Goal: Task Accomplishment & Management: Complete application form

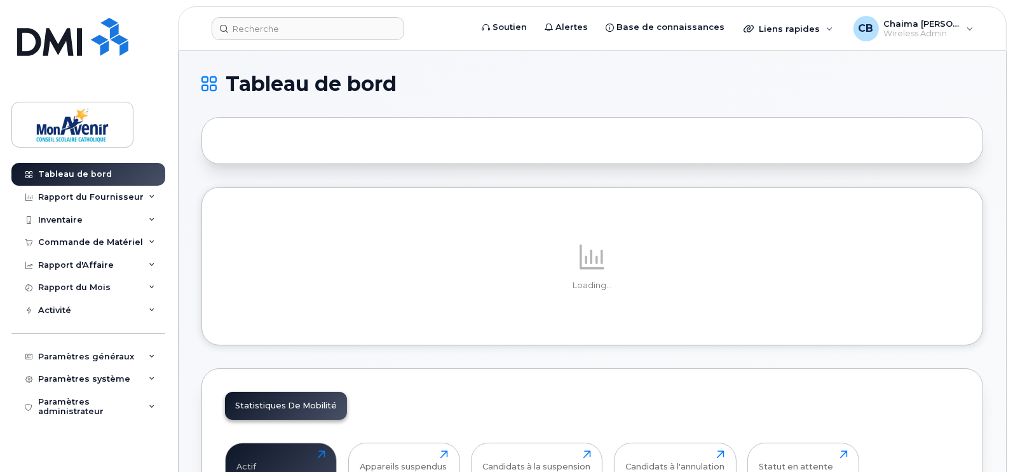
click at [71, 238] on div "Commande de Matériel" at bounding box center [90, 242] width 105 height 10
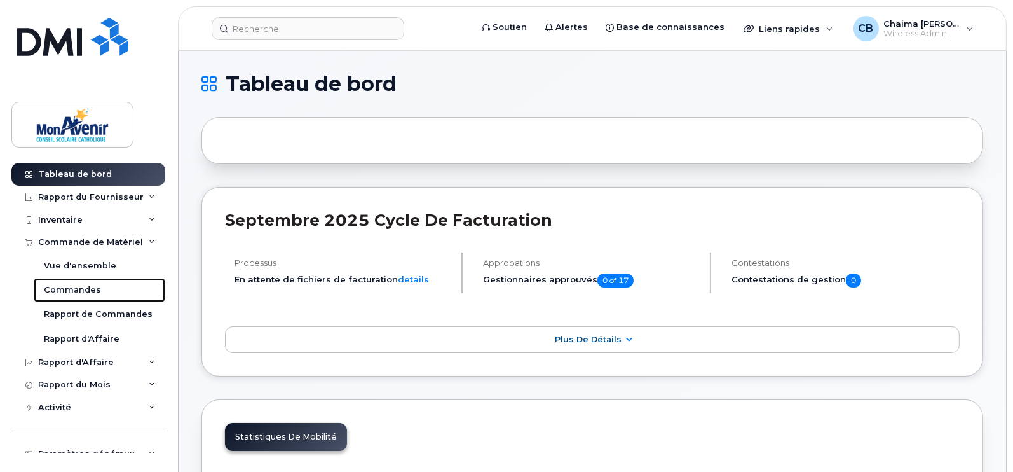
click at [77, 284] on div "Commandes" at bounding box center [72, 289] width 57 height 11
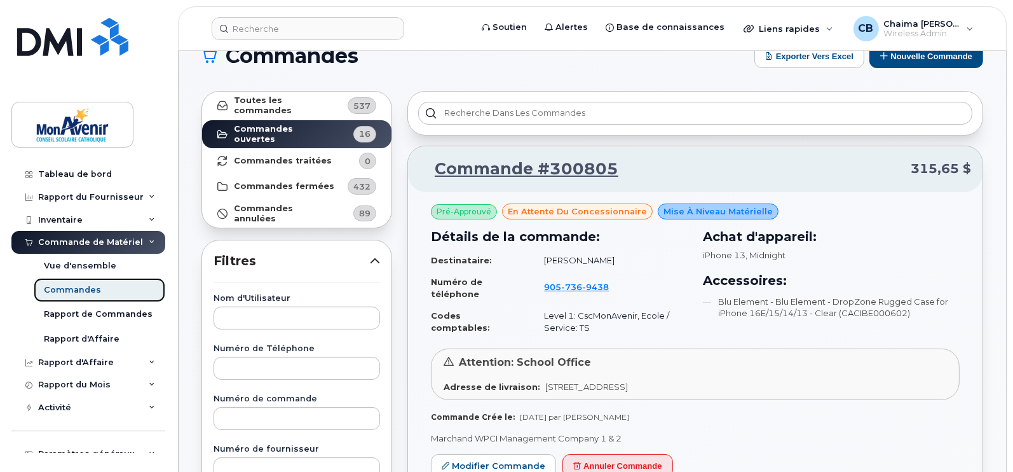
scroll to position [27, 0]
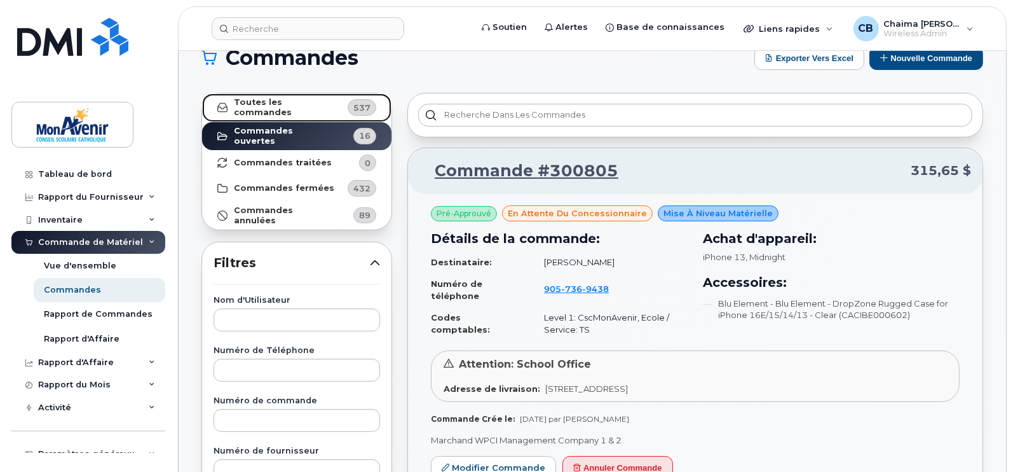
click at [292, 104] on strong "Toutes les commandes" at bounding box center [284, 107] width 101 height 20
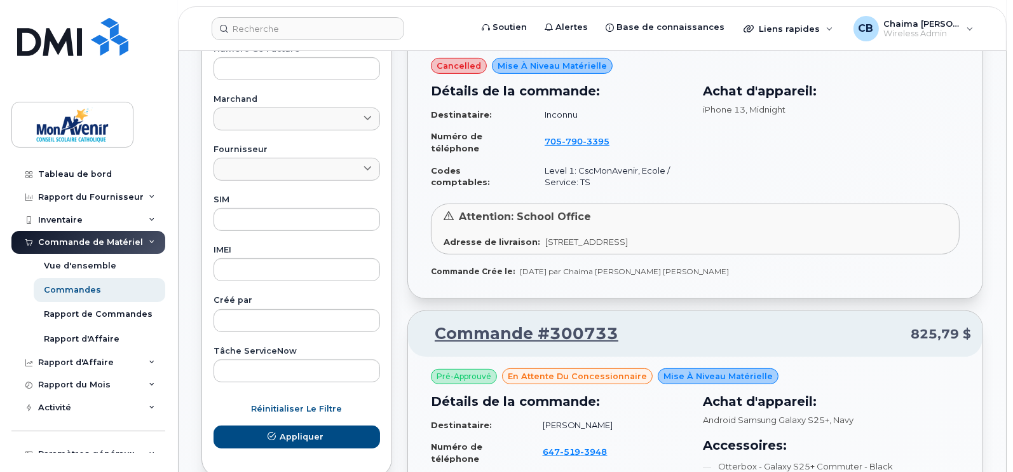
scroll to position [0, 0]
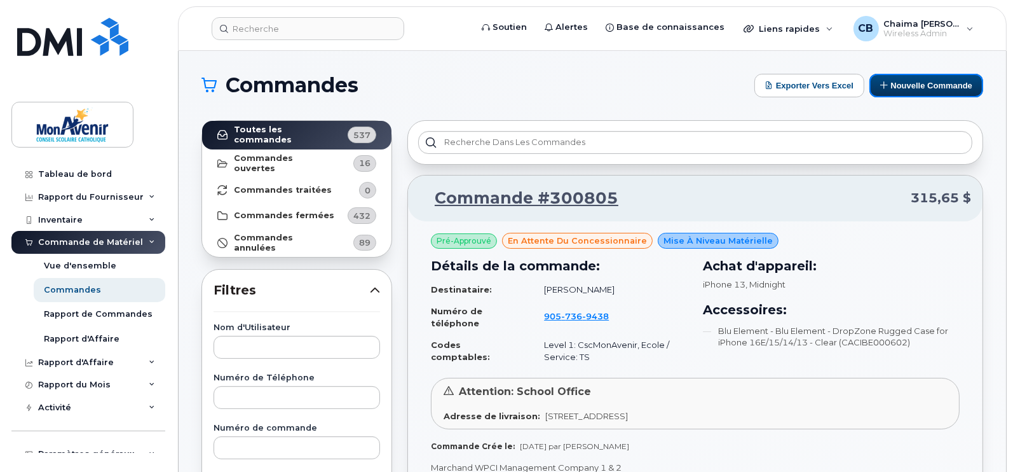
click at [946, 80] on button "Nouvelle commande" at bounding box center [926, 86] width 114 height 24
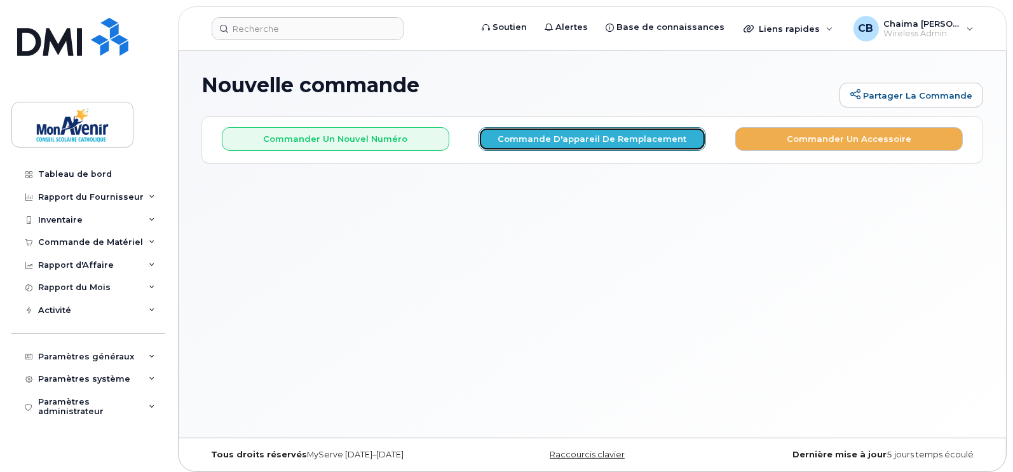
click at [550, 138] on button "Commande d'appareil de remplacement" at bounding box center [593, 139] width 228 height 24
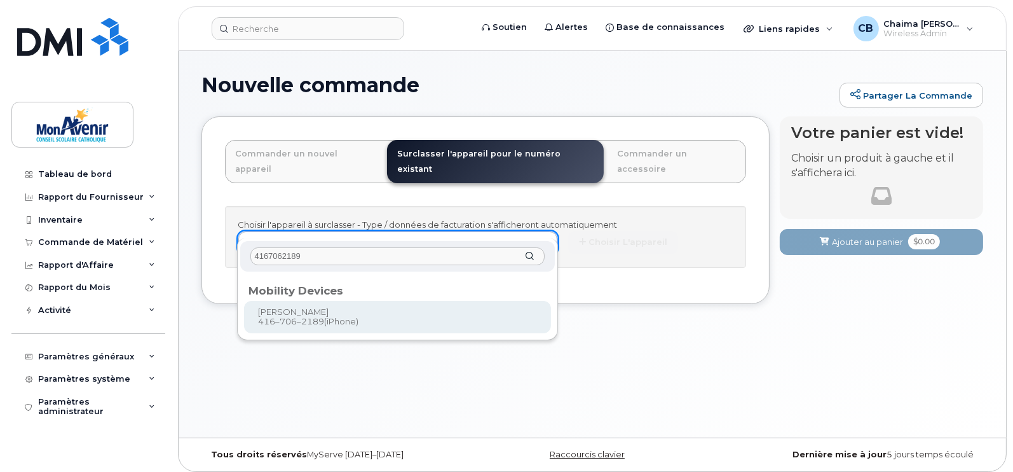
type input "4167062189"
type input "650777"
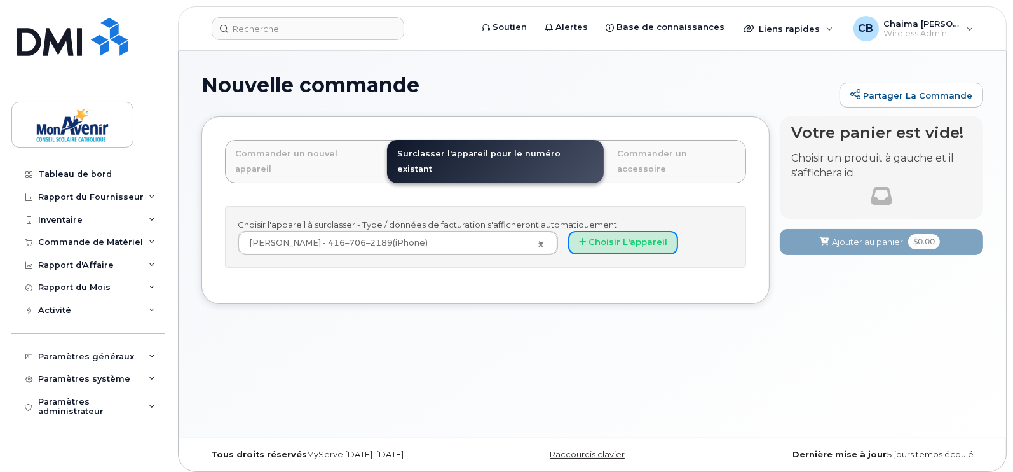
click at [627, 231] on button "Choisir l'appareil" at bounding box center [623, 243] width 110 height 24
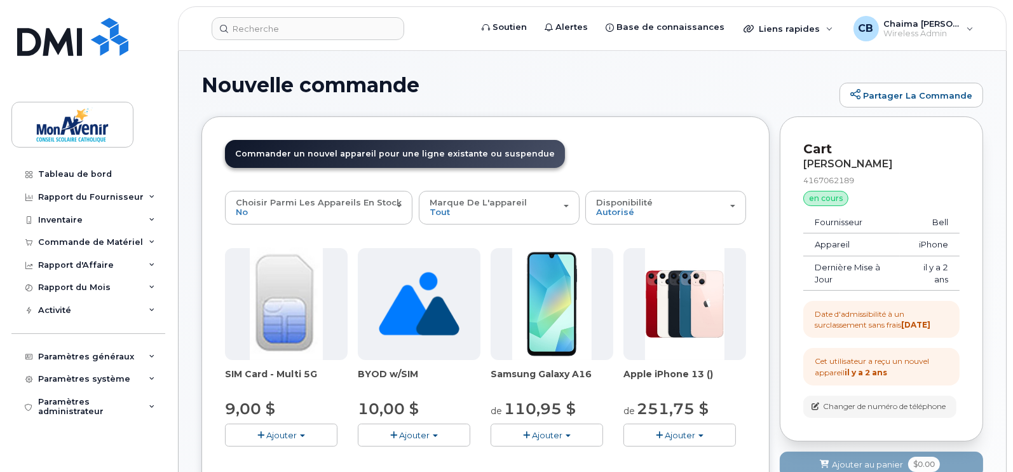
click at [445, 207] on div "Marque de l'appareil Tout Android iPhone Unknown" at bounding box center [499, 208] width 139 height 20
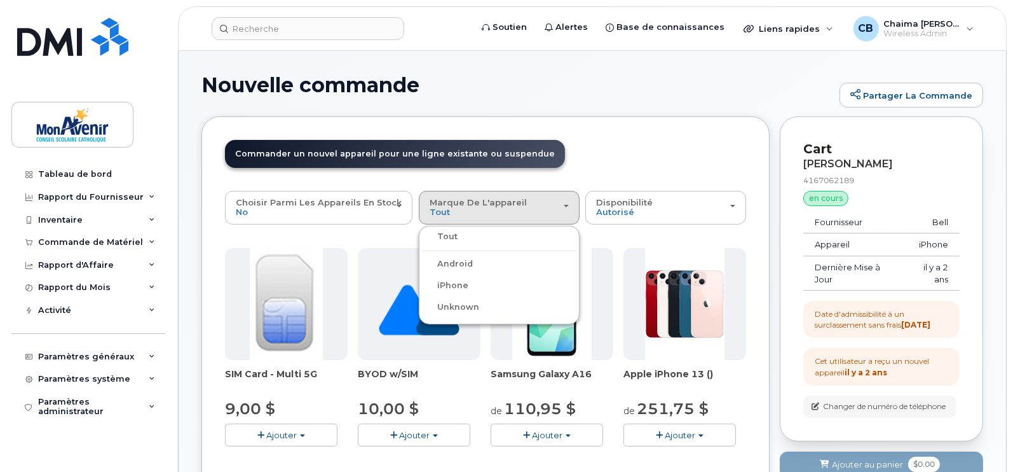
click at [447, 283] on label "iPhone" at bounding box center [445, 285] width 46 height 15
click at [0, 0] on input "iPhone" at bounding box center [0, 0] width 0 height 0
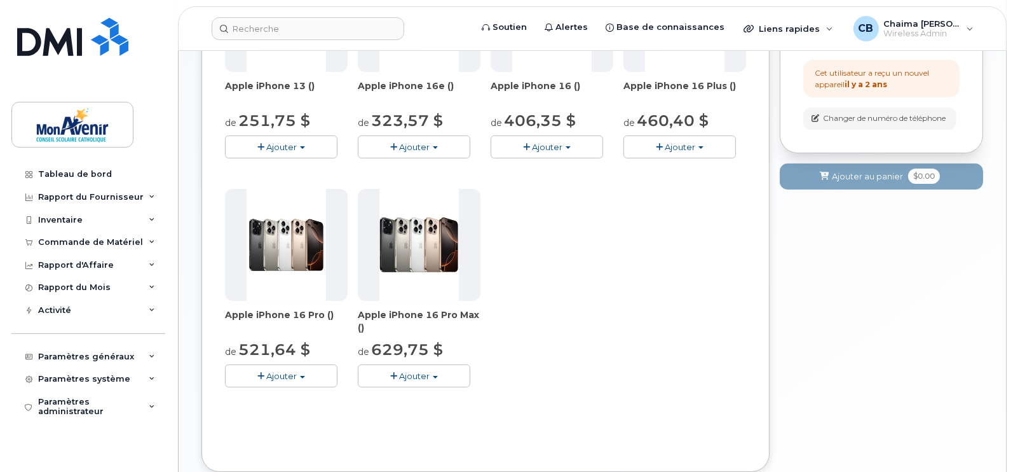
scroll to position [243, 0]
